Goal: Task Accomplishment & Management: Complete application form

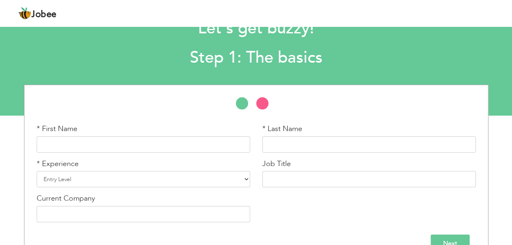
scroll to position [41, 0]
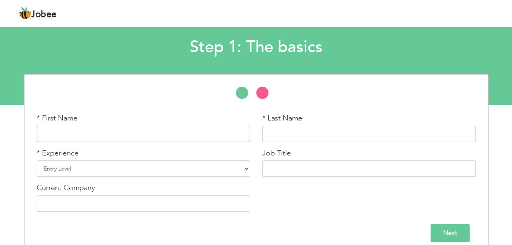
click at [103, 134] on input "text" at bounding box center [143, 134] width 213 height 16
type input "[DEMOGRAPHIC_DATA]"
type input "Junaid"
click at [75, 165] on select "Entry Level Less than 1 Year 1 Year 2 Years 3 Years 4 Years 5 Years 6 Years 7 Y…" at bounding box center [143, 168] width 213 height 16
select select "4"
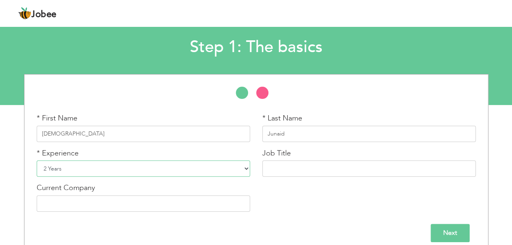
click at [37, 160] on select "Entry Level Less than 1 Year 1 Year 2 Years 3 Years 4 Years 5 Years 6 Years 7 Y…" at bounding box center [143, 168] width 213 height 16
click at [280, 167] on input "text" at bounding box center [368, 168] width 213 height 16
type input "Safety Officers"
click at [95, 204] on input "text" at bounding box center [143, 204] width 213 height 16
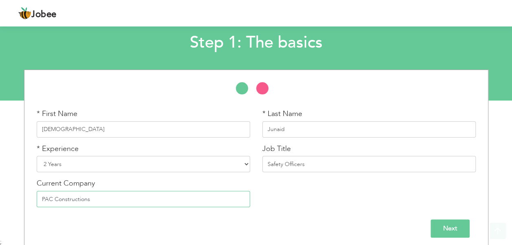
scroll to position [50, 0]
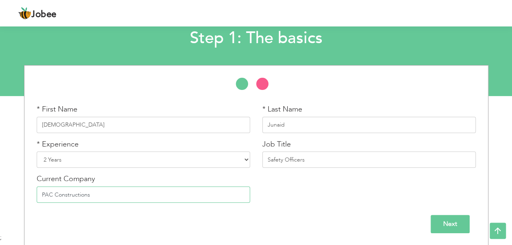
type input "PAC Constructions"
click at [459, 218] on input "Next" at bounding box center [450, 224] width 39 height 18
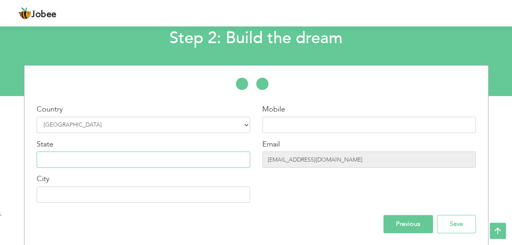
click at [95, 165] on input "text" at bounding box center [143, 160] width 213 height 16
click at [58, 196] on input "text" at bounding box center [143, 195] width 213 height 16
type input "Attock"
type input "03121595247"
click at [38, 156] on input "text" at bounding box center [143, 160] width 213 height 16
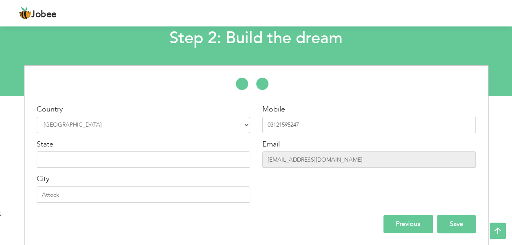
click at [468, 221] on input "Save" at bounding box center [456, 224] width 39 height 18
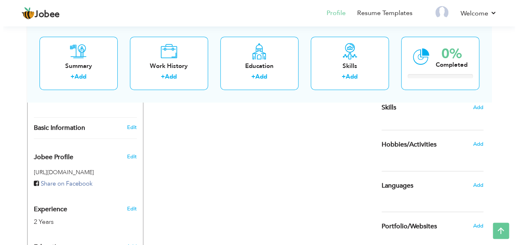
scroll to position [163, 0]
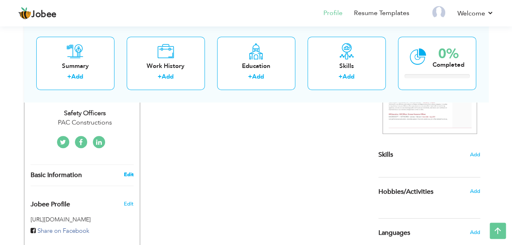
click at [130, 172] on link "Edit" at bounding box center [128, 174] width 10 height 7
type input "[DEMOGRAPHIC_DATA]"
type input "Junaid"
type input "03121595247"
select select "number:166"
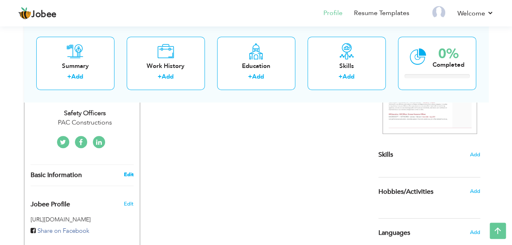
type input "Attock"
select select "number:4"
type input "PAC Constructions"
type input "Safety Officers"
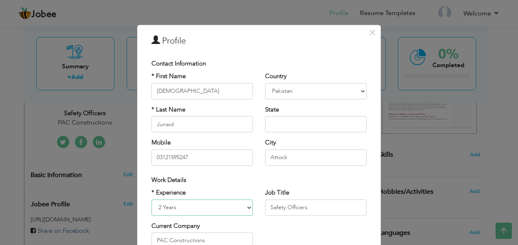
click at [178, 205] on select "Entry Level Less than 1 Year 1 Year 2 Years 3 Years 4 Years 5 Years 6 Years 7 Y…" at bounding box center [202, 208] width 101 height 16
select select "number:6"
click at [152, 200] on select "Entry Level Less than 1 Year 1 Year 2 Years 3 Years 4 Years 5 Years 6 Years 7 Y…" at bounding box center [202, 208] width 101 height 16
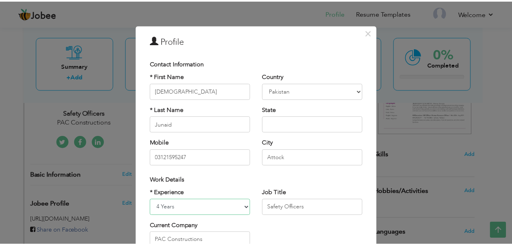
scroll to position [121, 0]
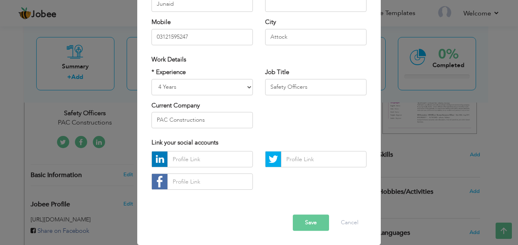
click at [314, 226] on button "Save" at bounding box center [311, 223] width 36 height 16
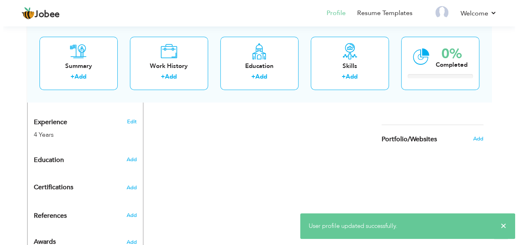
scroll to position [285, 0]
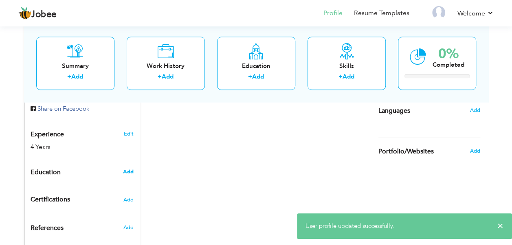
click at [131, 171] on span "Add" at bounding box center [128, 171] width 11 height 7
radio input "true"
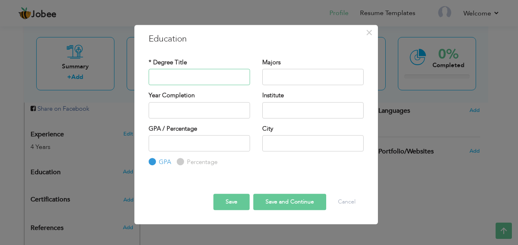
click at [175, 76] on input "text" at bounding box center [199, 77] width 101 height 16
click at [249, 63] on div "* Degree Title" at bounding box center [199, 71] width 101 height 27
click at [186, 81] on input "text" at bounding box center [199, 77] width 101 height 16
type input "FSC"
click at [285, 78] on input "text" at bounding box center [312, 77] width 101 height 16
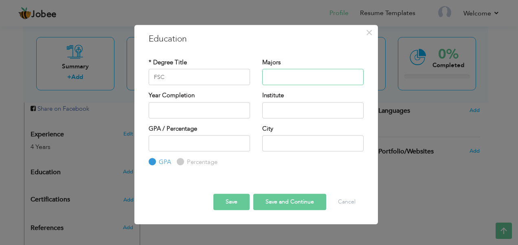
type input "Science"
click at [172, 110] on input "text" at bounding box center [199, 110] width 101 height 16
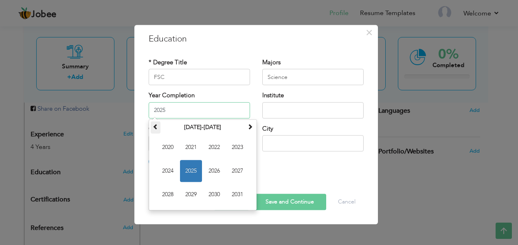
click at [154, 125] on span at bounding box center [156, 127] width 6 height 6
click at [251, 129] on span at bounding box center [250, 127] width 6 height 6
click at [240, 170] on span "2017" at bounding box center [237, 171] width 22 height 22
type input "2017"
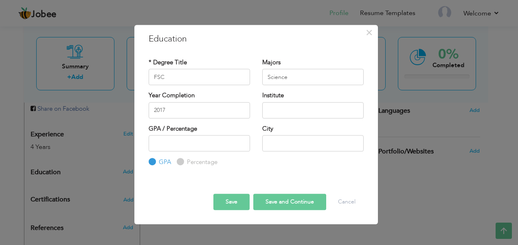
click at [257, 115] on div "Institute" at bounding box center [313, 107] width 114 height 33
click at [277, 111] on input "text" at bounding box center [312, 110] width 101 height 16
type input "Fazaia Degree College MRF [GEOGRAPHIC_DATA] [GEOGRAPHIC_DATA]"
click at [196, 153] on div "GPA Percentage" at bounding box center [199, 151] width 101 height 32
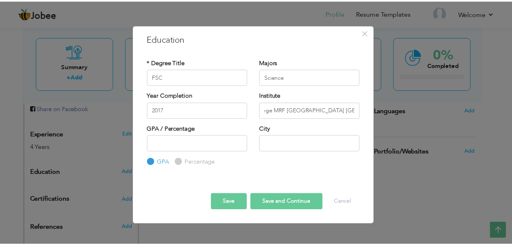
scroll to position [0, 0]
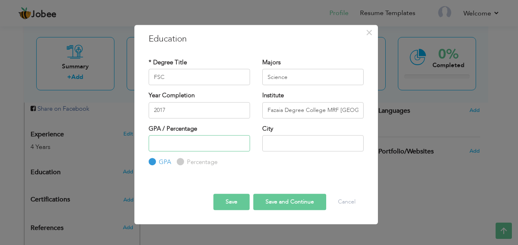
click at [196, 146] on input "number" at bounding box center [199, 143] width 101 height 16
click at [183, 164] on div "Percentage" at bounding box center [197, 162] width 41 height 9
click at [181, 158] on div "Percentage" at bounding box center [197, 162] width 41 height 9
click at [180, 162] on input "Percentage" at bounding box center [179, 162] width 5 height 5
radio input "true"
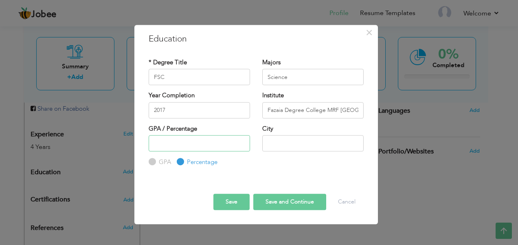
click at [168, 142] on input "number" at bounding box center [199, 143] width 101 height 16
type input "5"
type input "66"
click at [299, 146] on input "text" at bounding box center [312, 143] width 101 height 16
type input "Attock"
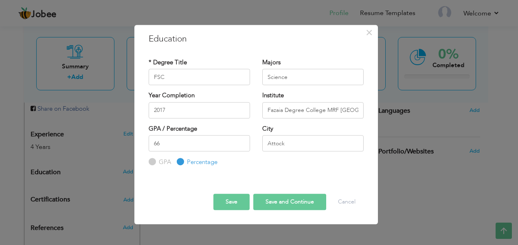
click at [280, 200] on button "Save and Continue" at bounding box center [289, 202] width 73 height 16
radio input "true"
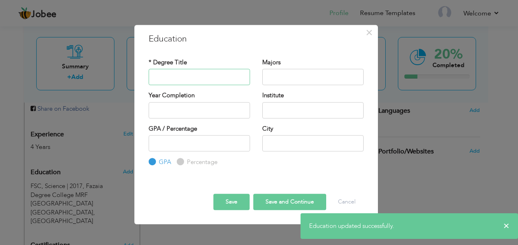
click at [180, 79] on input "text" at bounding box center [199, 77] width 101 height 16
click at [354, 201] on button "Cancel" at bounding box center [347, 202] width 34 height 16
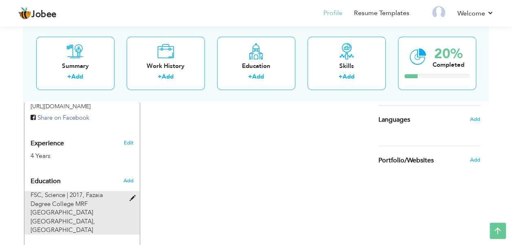
scroll to position [358, 0]
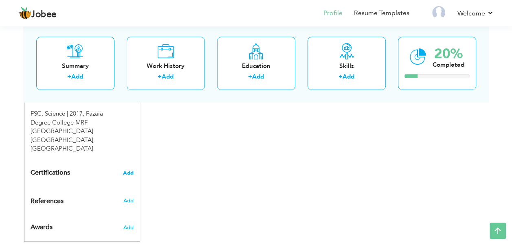
click at [128, 170] on span "Add" at bounding box center [128, 173] width 11 height 6
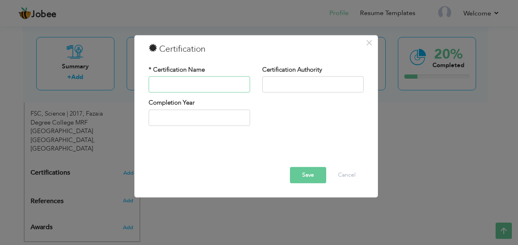
click at [181, 83] on input "text" at bounding box center [199, 85] width 101 height 16
click at [186, 83] on input "text" at bounding box center [199, 85] width 101 height 16
type input "IOSH"
click at [265, 92] on input "text" at bounding box center [312, 85] width 101 height 16
click at [301, 85] on input "Most Services Limited" at bounding box center [312, 85] width 101 height 16
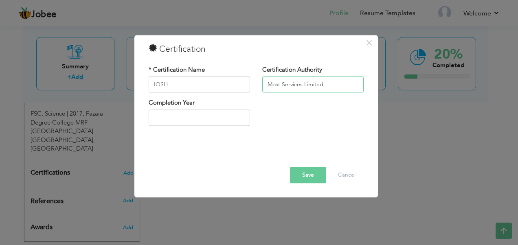
drag, startPoint x: 301, startPoint y: 84, endPoint x: 317, endPoint y: 103, distance: 24.3
click at [301, 84] on input "Most Services Limited" at bounding box center [312, 85] width 101 height 16
type input "Most Services Limited"
click at [191, 114] on input "text" at bounding box center [199, 118] width 101 height 16
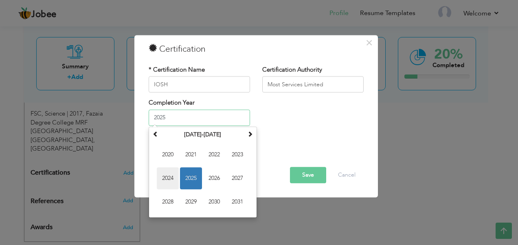
click at [168, 179] on span "2024" at bounding box center [168, 178] width 22 height 22
type input "2024"
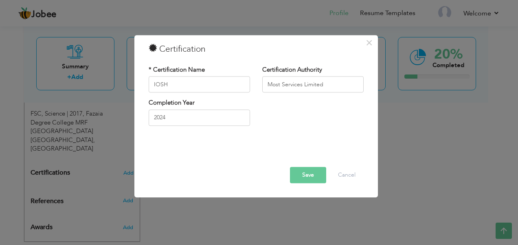
click at [308, 173] on button "Save" at bounding box center [308, 175] width 36 height 16
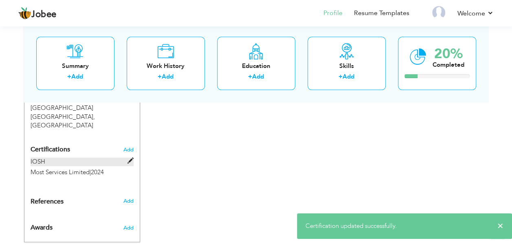
scroll to position [381, 0]
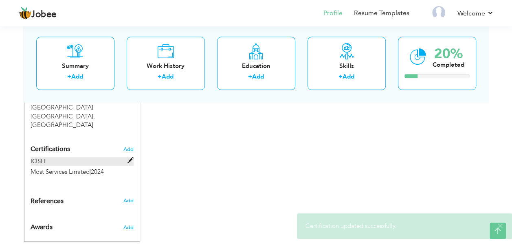
click at [119, 157] on label "IOSH" at bounding box center [82, 161] width 103 height 9
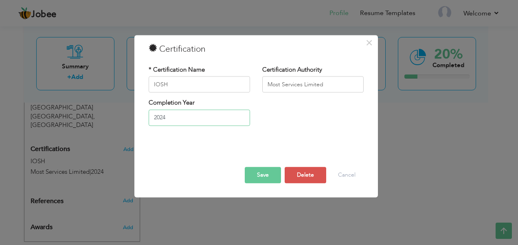
click at [168, 122] on input "2024" at bounding box center [199, 118] width 101 height 16
click at [347, 122] on div "Completion Year [DATE]" at bounding box center [256, 115] width 227 height 33
click at [274, 170] on button "Save" at bounding box center [263, 175] width 36 height 16
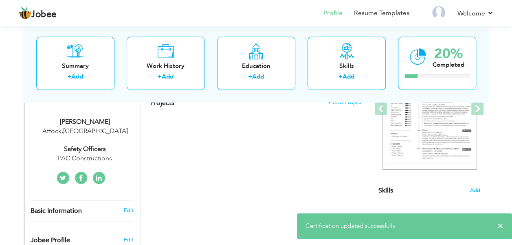
scroll to position [55, 0]
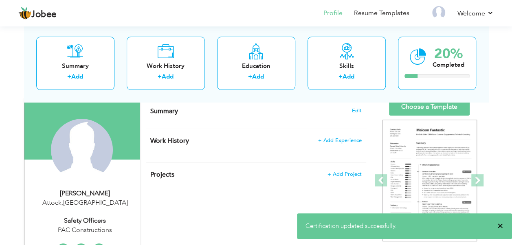
click at [501, 227] on span "×" at bounding box center [500, 226] width 6 height 8
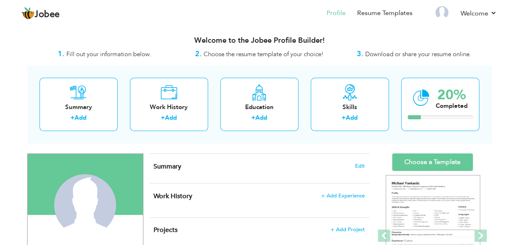
scroll to position [41, 0]
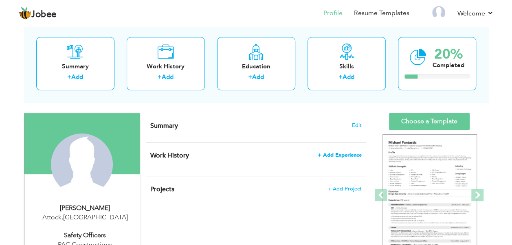
click at [334, 153] on span "+ Add Experience" at bounding box center [340, 155] width 44 height 6
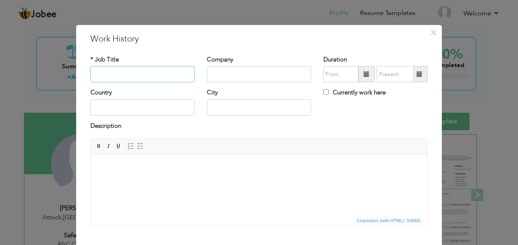
click at [117, 74] on input "text" at bounding box center [142, 74] width 104 height 16
type input "Safety Officers"
type input "08/2025"
type input "166"
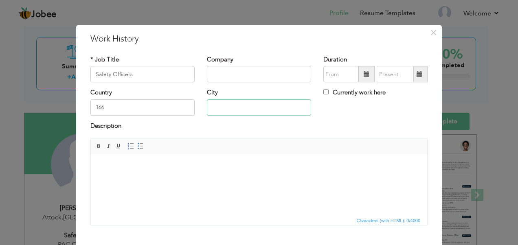
type input "Attock"
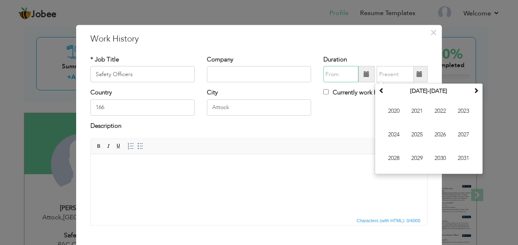
type input "08/2025"
click at [140, 70] on input "Safety Officers" at bounding box center [142, 74] width 104 height 16
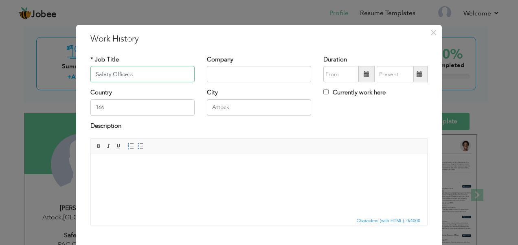
type input "08/2025"
type input "Safety Officer"
click at [68, 95] on div "× Work History * Job Title Safety Officer Company Duration 08/2025 166" at bounding box center [259, 122] width 518 height 245
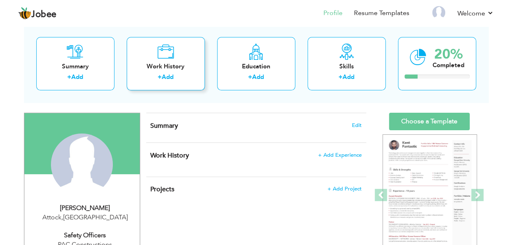
click at [183, 71] on div "Work History + Add" at bounding box center [166, 63] width 78 height 53
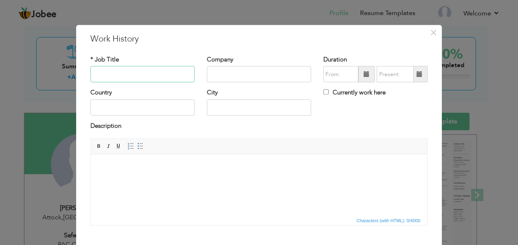
click at [128, 77] on input "text" at bounding box center [142, 74] width 104 height 16
type input "Safety Officer"
type input "08/2025"
type input "166"
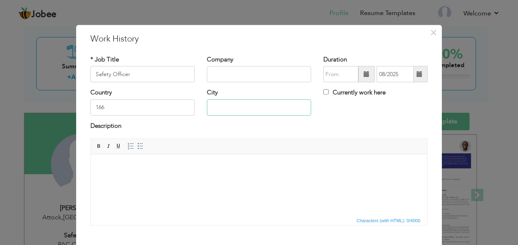
type input "Attock"
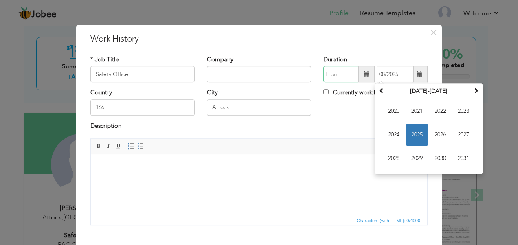
type input "08/2025"
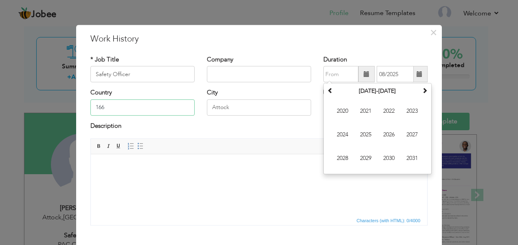
click at [112, 109] on input "166" at bounding box center [142, 107] width 104 height 16
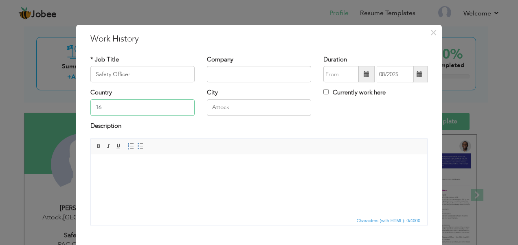
type input "1"
type input "[GEOGRAPHIC_DATA]"
type input "08/2025"
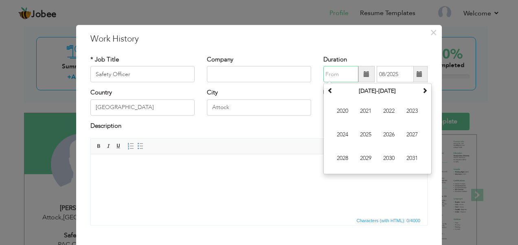
type input "08/2025"
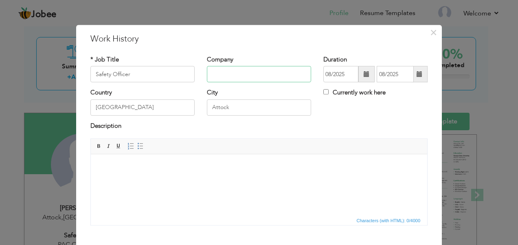
click at [230, 80] on input "text" at bounding box center [259, 74] width 104 height 16
type input "PAC Construction"
click at [360, 72] on span at bounding box center [366, 74] width 16 height 16
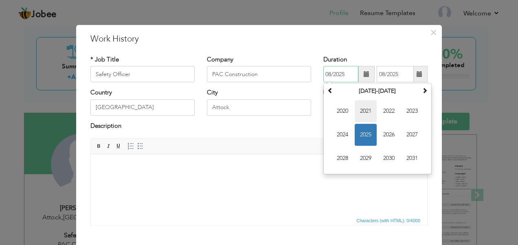
click at [360, 112] on span "2021" at bounding box center [366, 112] width 22 height 22
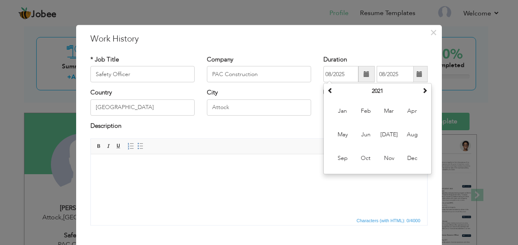
click at [428, 77] on div "Duration 08/2025 [DATE] Su Mo Tu We Th Fr Sa 1 2 3 4 5 6 7 8 9 10 11 12 13 14 1…" at bounding box center [375, 71] width 117 height 33
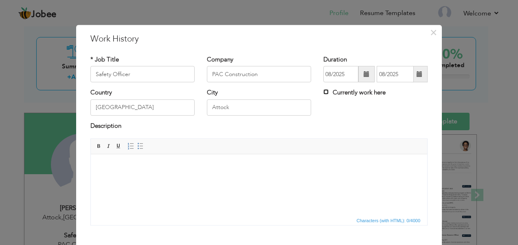
click at [323, 92] on input "Currently work here" at bounding box center [325, 92] width 5 height 5
checkbox input "true"
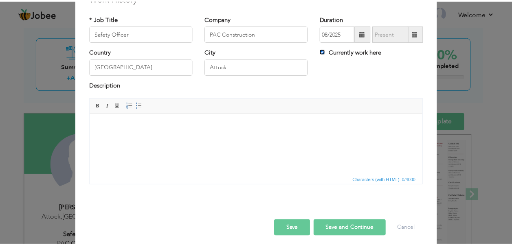
scroll to position [46, 0]
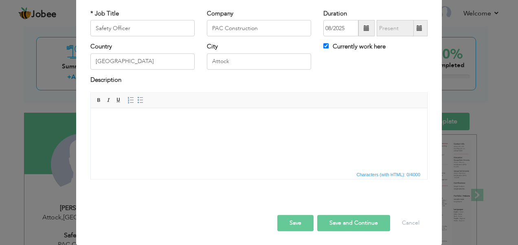
click at [346, 221] on button "Save and Continue" at bounding box center [353, 223] width 73 height 16
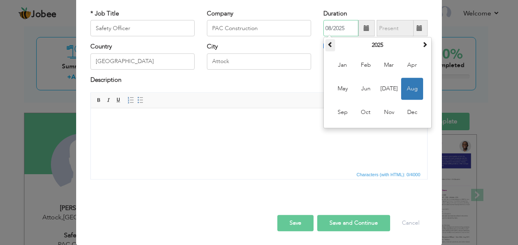
click at [328, 44] on span at bounding box center [331, 45] width 6 height 6
click at [409, 90] on span "Aug" at bounding box center [412, 89] width 22 height 22
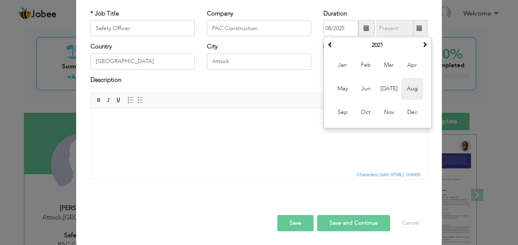
type input "08/2021"
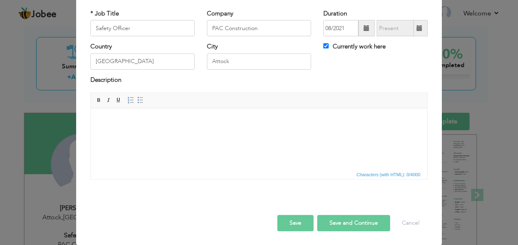
click at [350, 217] on button "Save and Continue" at bounding box center [353, 223] width 73 height 16
checkbox input "false"
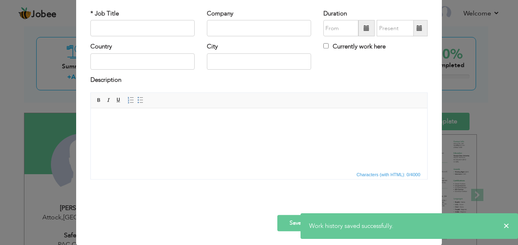
click at [467, 159] on div "× Work History * Job Title Company Duration Currently work here Country" at bounding box center [259, 122] width 518 height 245
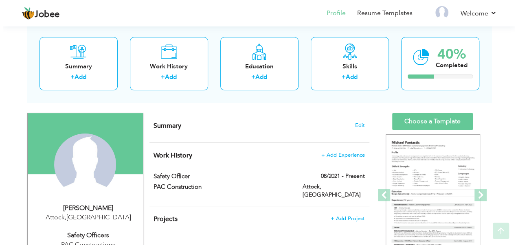
scroll to position [81, 0]
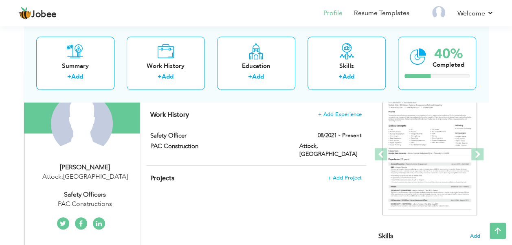
click at [345, 174] on h4 "Projects + Add Project" at bounding box center [255, 178] width 211 height 8
click at [345, 175] on span "+ Add Project" at bounding box center [344, 178] width 35 height 6
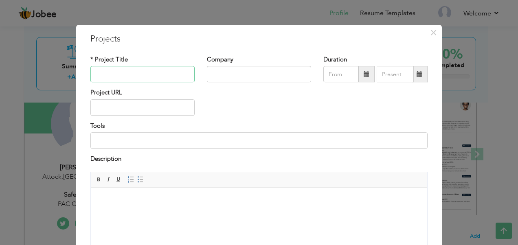
click at [118, 70] on input "text" at bounding box center [142, 74] width 104 height 16
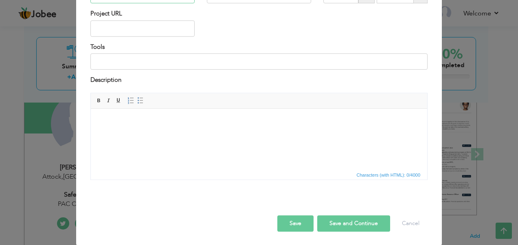
scroll to position [0, 0]
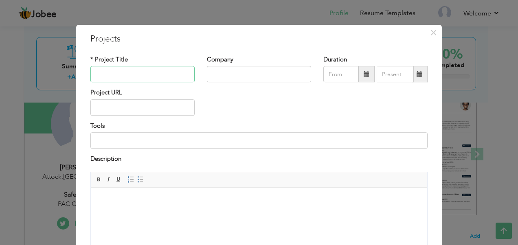
click at [95, 76] on input "text" at bounding box center [142, 74] width 104 height 16
type input "Safety Officer"
type input "08/2025"
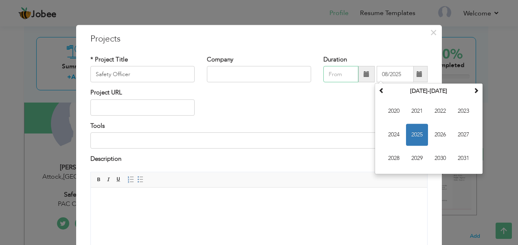
type input "08/2025"
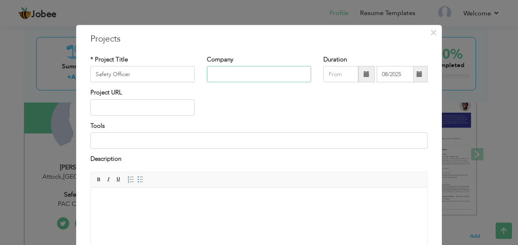
click at [229, 75] on input "text" at bounding box center [259, 74] width 104 height 16
type input "P"
type input "p"
type input "PAC Constructions"
click at [127, 112] on input "text" at bounding box center [142, 107] width 104 height 16
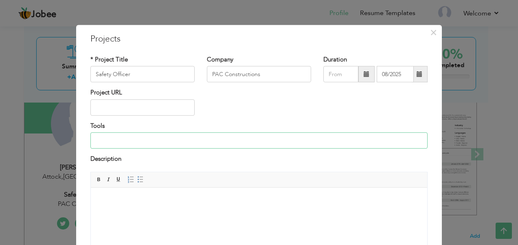
click at [122, 143] on input at bounding box center [258, 140] width 337 height 16
click at [290, 117] on div "Project URL" at bounding box center [259, 105] width 350 height 33
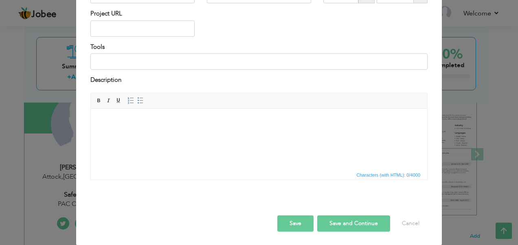
drag, startPoint x: 290, startPoint y: 226, endPoint x: 297, endPoint y: 220, distance: 9.5
click at [290, 226] on button "Save" at bounding box center [295, 223] width 36 height 16
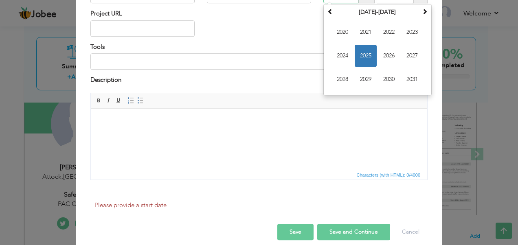
scroll to position [66, 0]
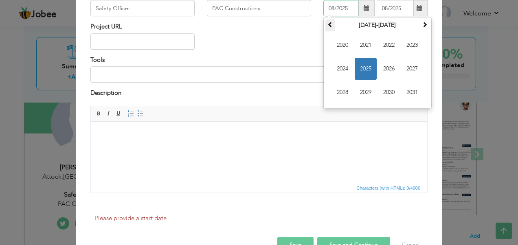
click at [328, 25] on span at bounding box center [331, 25] width 6 height 6
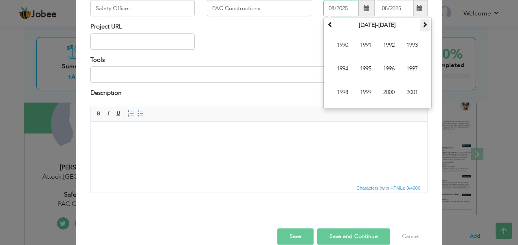
click at [422, 27] on span at bounding box center [425, 25] width 6 height 6
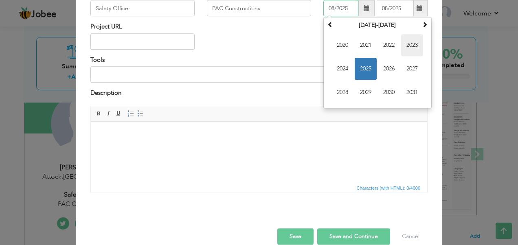
click at [410, 47] on span "2023" at bounding box center [412, 46] width 22 height 22
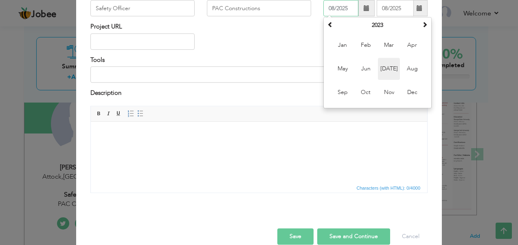
click at [388, 67] on span "[DATE]" at bounding box center [389, 69] width 22 height 22
type input "07/2023"
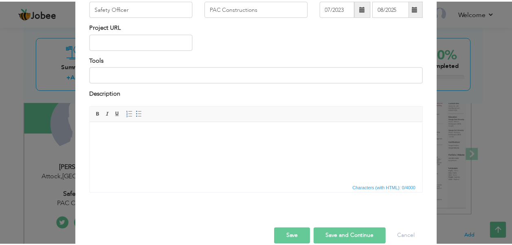
scroll to position [79, 0]
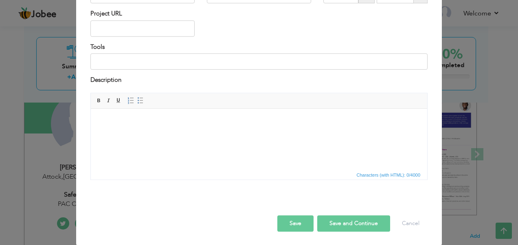
click at [299, 226] on button "Save" at bounding box center [295, 223] width 36 height 16
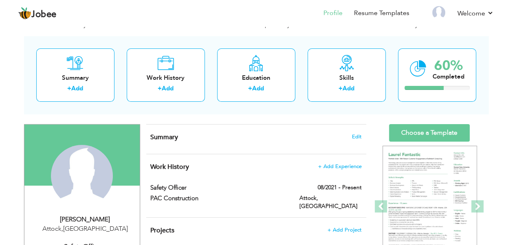
scroll to position [41, 0]
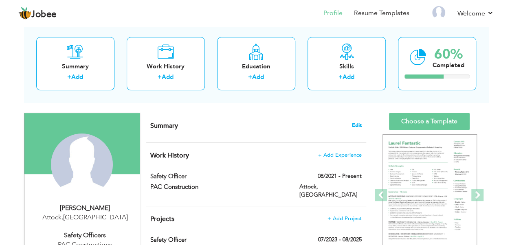
click at [361, 124] on span "Edit" at bounding box center [357, 126] width 10 height 6
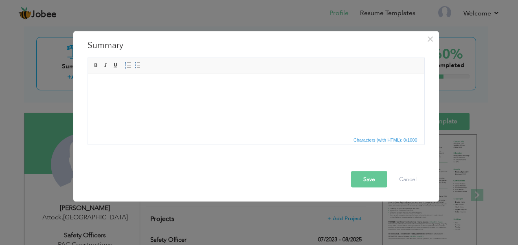
click at [177, 95] on html at bounding box center [256, 85] width 336 height 25
click at [180, 98] on html at bounding box center [256, 85] width 336 height 25
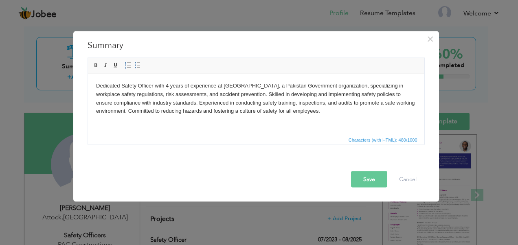
click at [359, 179] on button "Save" at bounding box center [369, 179] width 36 height 16
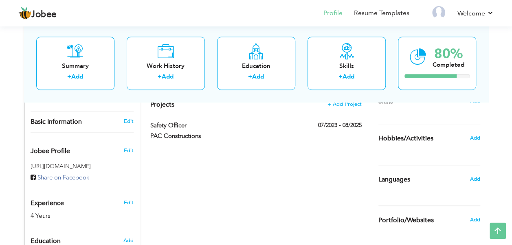
scroll to position [204, 0]
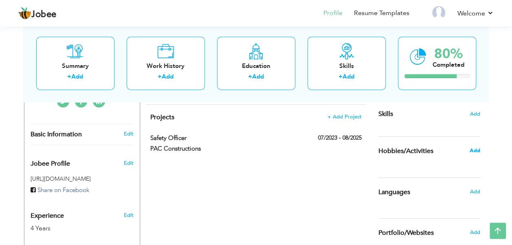
click at [473, 149] on span "Add" at bounding box center [474, 150] width 11 height 7
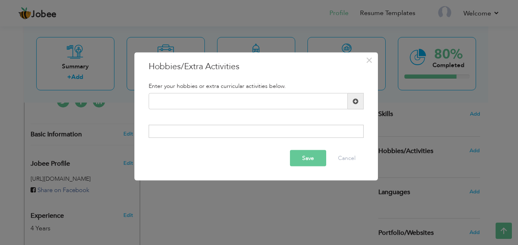
click at [354, 103] on span at bounding box center [356, 101] width 6 height 6
click at [204, 102] on input "text" at bounding box center [248, 101] width 199 height 16
click at [350, 162] on button "Cancel" at bounding box center [347, 158] width 34 height 16
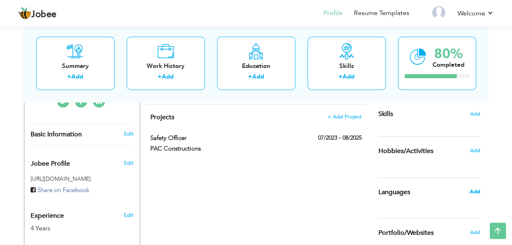
click at [479, 193] on span "Add" at bounding box center [474, 191] width 11 height 7
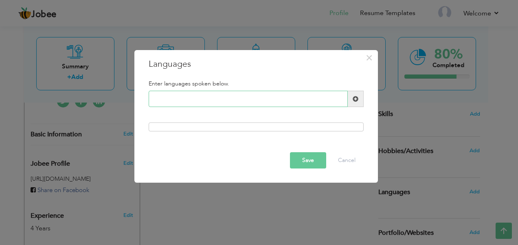
click at [198, 102] on input "text" at bounding box center [248, 99] width 199 height 16
type input "D"
type input "E"
type input "e"
type input "English"
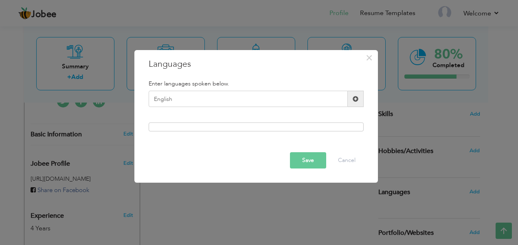
click at [356, 104] on span at bounding box center [356, 99] width 16 height 16
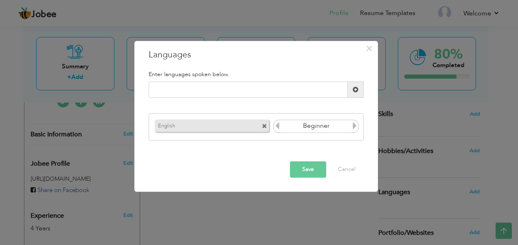
click at [354, 130] on icon at bounding box center [354, 125] width 7 height 7
click at [265, 90] on input "text" at bounding box center [248, 90] width 199 height 16
type input "URDU"
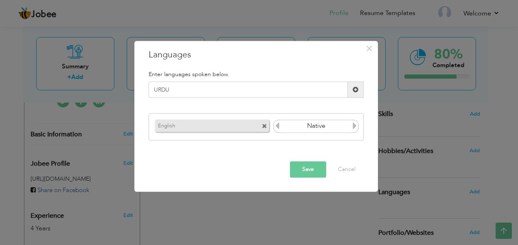
click at [354, 94] on span at bounding box center [356, 90] width 16 height 16
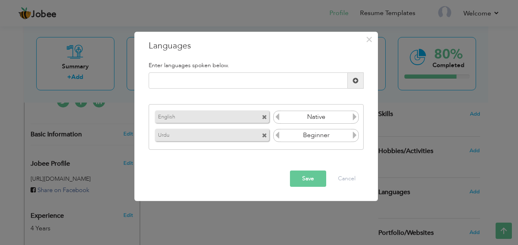
click at [356, 136] on icon at bounding box center [354, 135] width 7 height 7
click at [312, 182] on button "Save" at bounding box center [308, 179] width 36 height 16
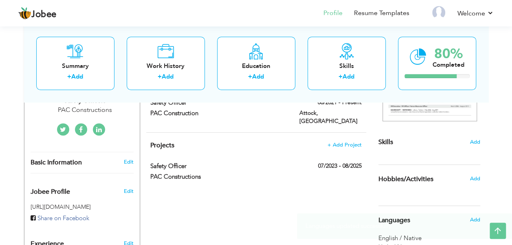
scroll to position [163, 0]
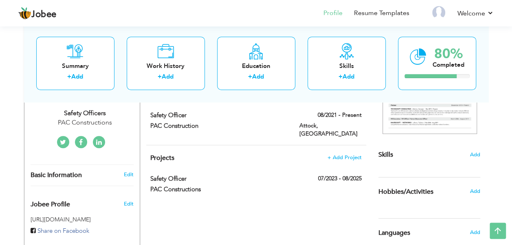
click at [480, 154] on div "Choose a Template ‹" at bounding box center [430, 216] width 116 height 451
click at [474, 156] on span "Add" at bounding box center [475, 155] width 11 height 8
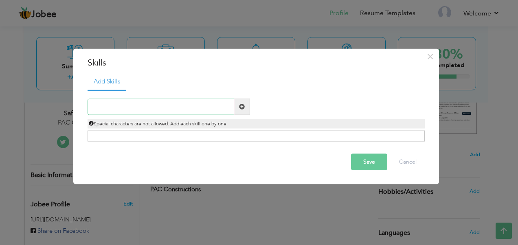
click at [149, 109] on input "text" at bounding box center [161, 107] width 147 height 16
type input "D"
type input "Satefy Officer"
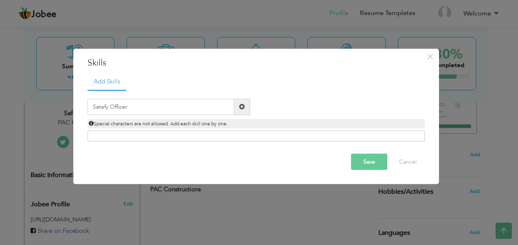
click at [240, 107] on span at bounding box center [242, 107] width 6 height 6
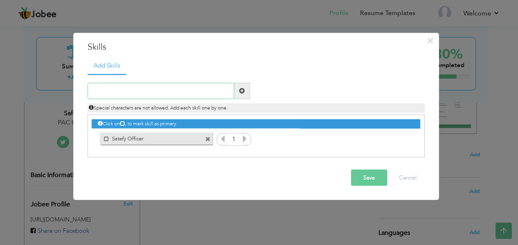
click at [136, 90] on input "text" at bounding box center [161, 91] width 147 height 16
click at [241, 138] on icon at bounding box center [244, 138] width 7 height 7
click at [245, 138] on icon at bounding box center [244, 138] width 7 height 7
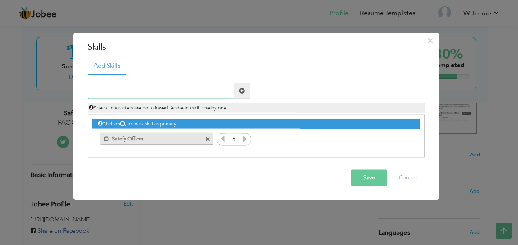
click at [137, 90] on input "text" at bounding box center [161, 91] width 147 height 16
type input "Sale Man"
click at [244, 91] on span at bounding box center [242, 91] width 6 height 6
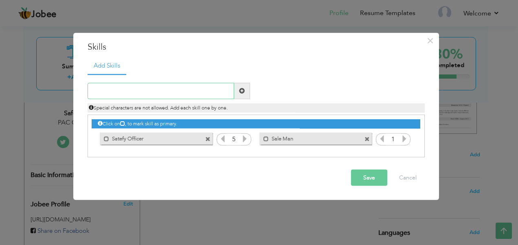
click at [145, 94] on input "text" at bounding box center [161, 91] width 147 height 16
type input "Store Keeper"
drag, startPoint x: 244, startPoint y: 90, endPoint x: 261, endPoint y: 97, distance: 17.5
click at [245, 90] on span at bounding box center [242, 91] width 16 height 16
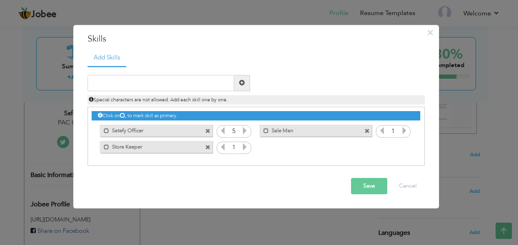
click at [405, 131] on icon at bounding box center [404, 130] width 7 height 7
click at [245, 146] on icon at bounding box center [244, 146] width 7 height 7
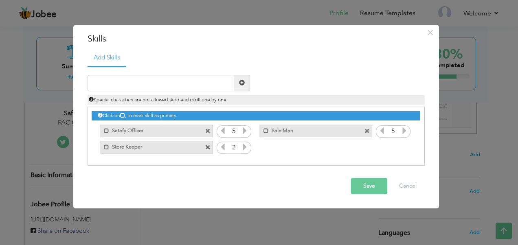
click at [245, 146] on icon at bounding box center [244, 146] width 7 height 7
click at [374, 191] on button "Save" at bounding box center [369, 186] width 36 height 16
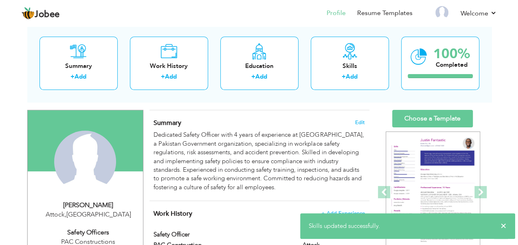
scroll to position [41, 0]
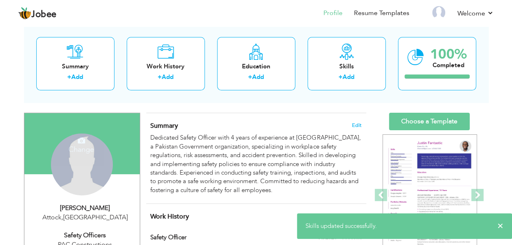
click at [79, 165] on div "Change Remove" at bounding box center [82, 165] width 62 height 62
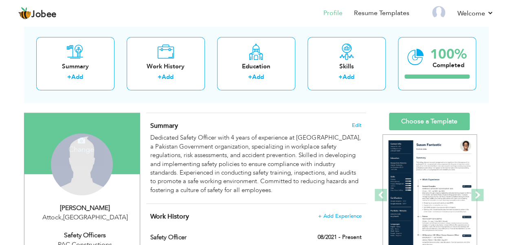
click at [90, 171] on div "Change Remove" at bounding box center [82, 165] width 62 height 62
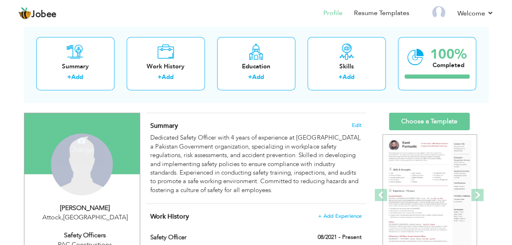
click at [85, 139] on h4 "Change" at bounding box center [81, 144] width 58 height 20
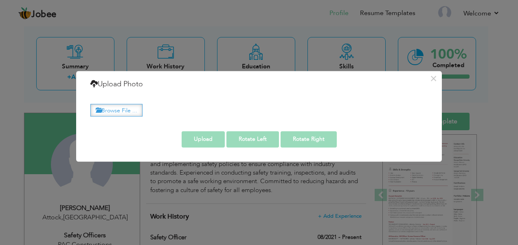
click at [123, 112] on label "Browse File ..." at bounding box center [116, 110] width 52 height 13
click at [0, 0] on input "Browse File ..." at bounding box center [0, 0] width 0 height 0
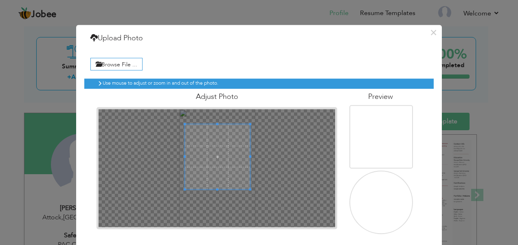
click at [224, 148] on span at bounding box center [217, 156] width 65 height 65
click at [235, 176] on span at bounding box center [217, 162] width 65 height 65
click at [232, 169] on span at bounding box center [216, 156] width 65 height 65
click at [215, 95] on h4 "Adjust Photo" at bounding box center [217, 97] width 241 height 8
click at [380, 96] on h4 "Preview" at bounding box center [381, 97] width 62 height 8
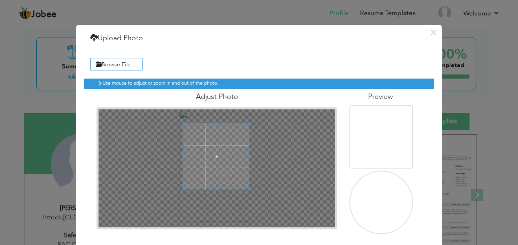
click at [119, 81] on h6 "Use mouse to adjust or zoom in and out of the photo." at bounding box center [260, 83] width 314 height 5
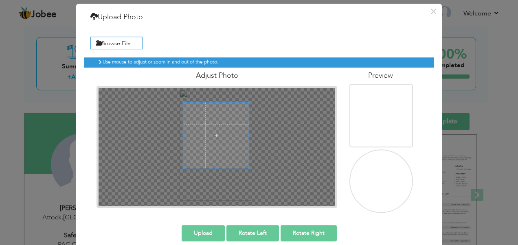
scroll to position [31, 0]
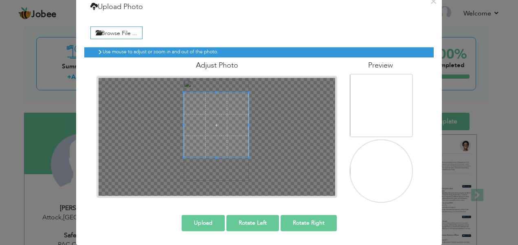
click at [206, 224] on button "Upload" at bounding box center [203, 223] width 43 height 16
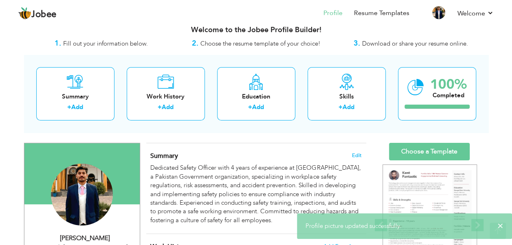
scroll to position [0, 0]
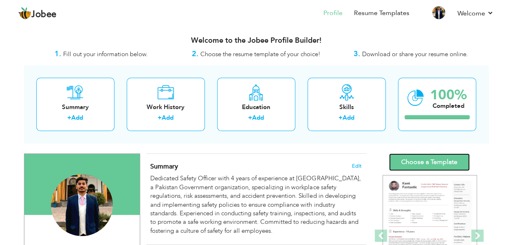
click at [420, 163] on link "Choose a Template" at bounding box center [429, 163] width 81 height 18
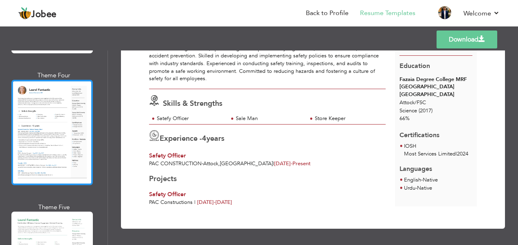
scroll to position [407, 0]
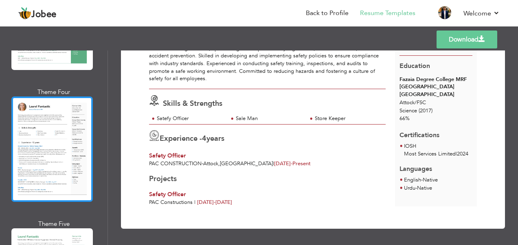
click at [69, 152] on div at bounding box center [51, 149] width 81 height 105
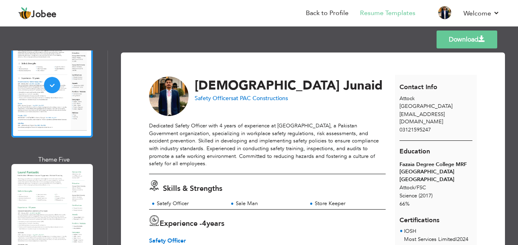
scroll to position [530, 0]
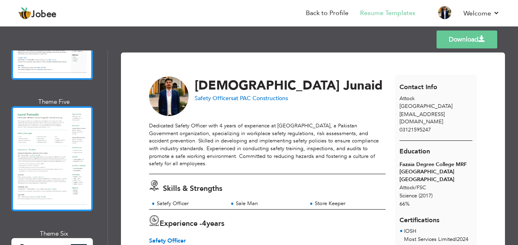
click at [42, 168] on div at bounding box center [51, 158] width 81 height 105
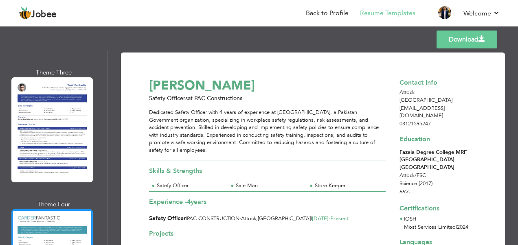
scroll to position [3178, 0]
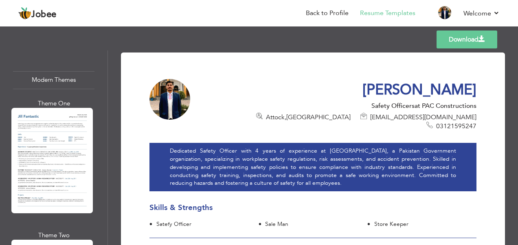
scroll to position [0, 0]
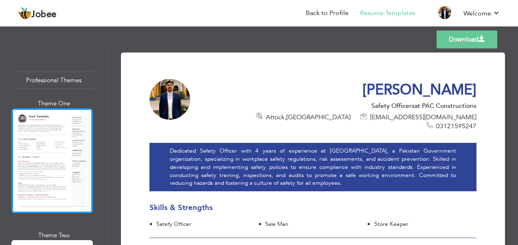
click at [54, 148] on div at bounding box center [51, 160] width 81 height 105
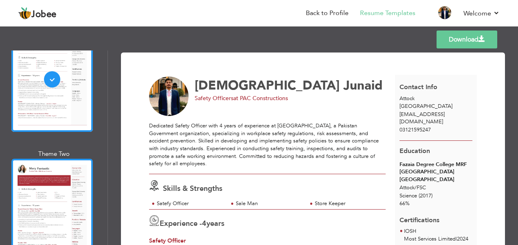
scroll to position [122, 0]
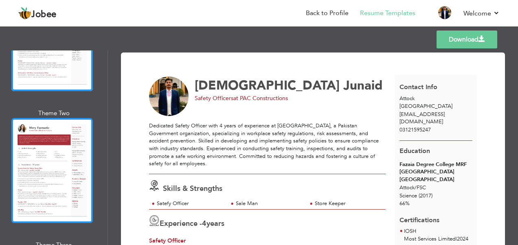
click at [64, 167] on div at bounding box center [51, 170] width 81 height 105
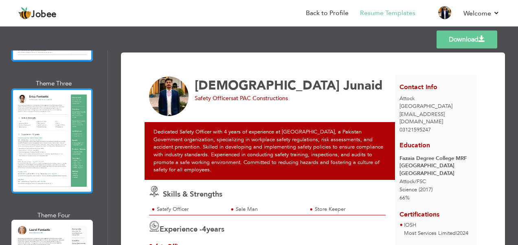
scroll to position [285, 0]
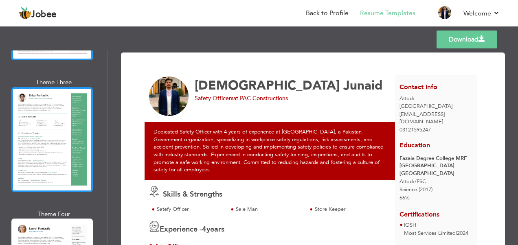
click at [61, 153] on div at bounding box center [51, 139] width 81 height 105
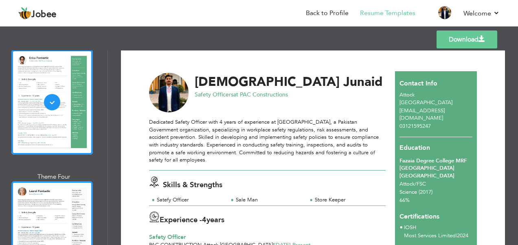
scroll to position [367, 0]
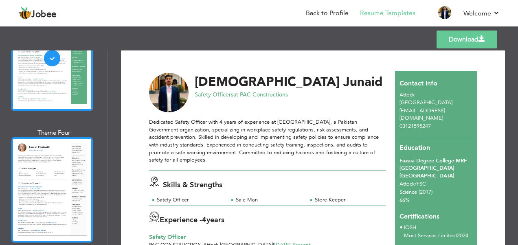
click at [55, 196] on div at bounding box center [51, 189] width 81 height 105
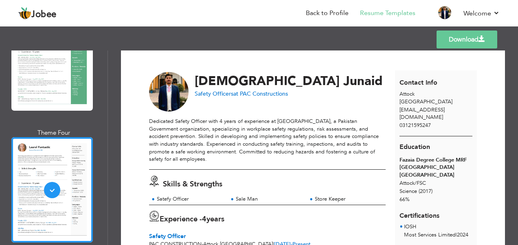
scroll to position [4, 0]
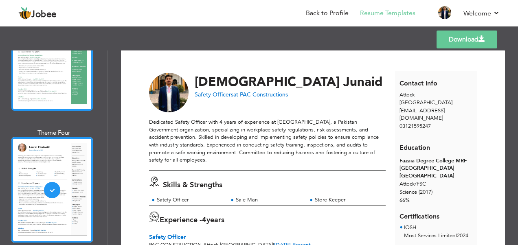
click at [76, 84] on div at bounding box center [51, 58] width 81 height 105
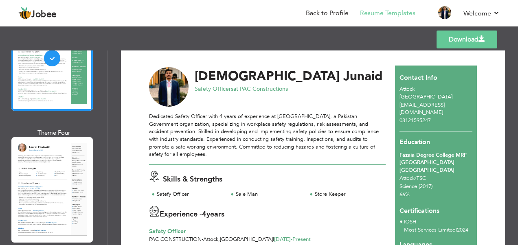
scroll to position [0, 0]
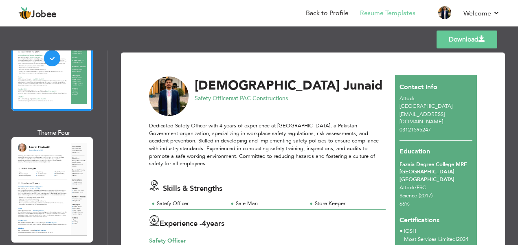
click at [464, 37] on link "Download" at bounding box center [467, 40] width 61 height 18
